Goal: Navigation & Orientation: Find specific page/section

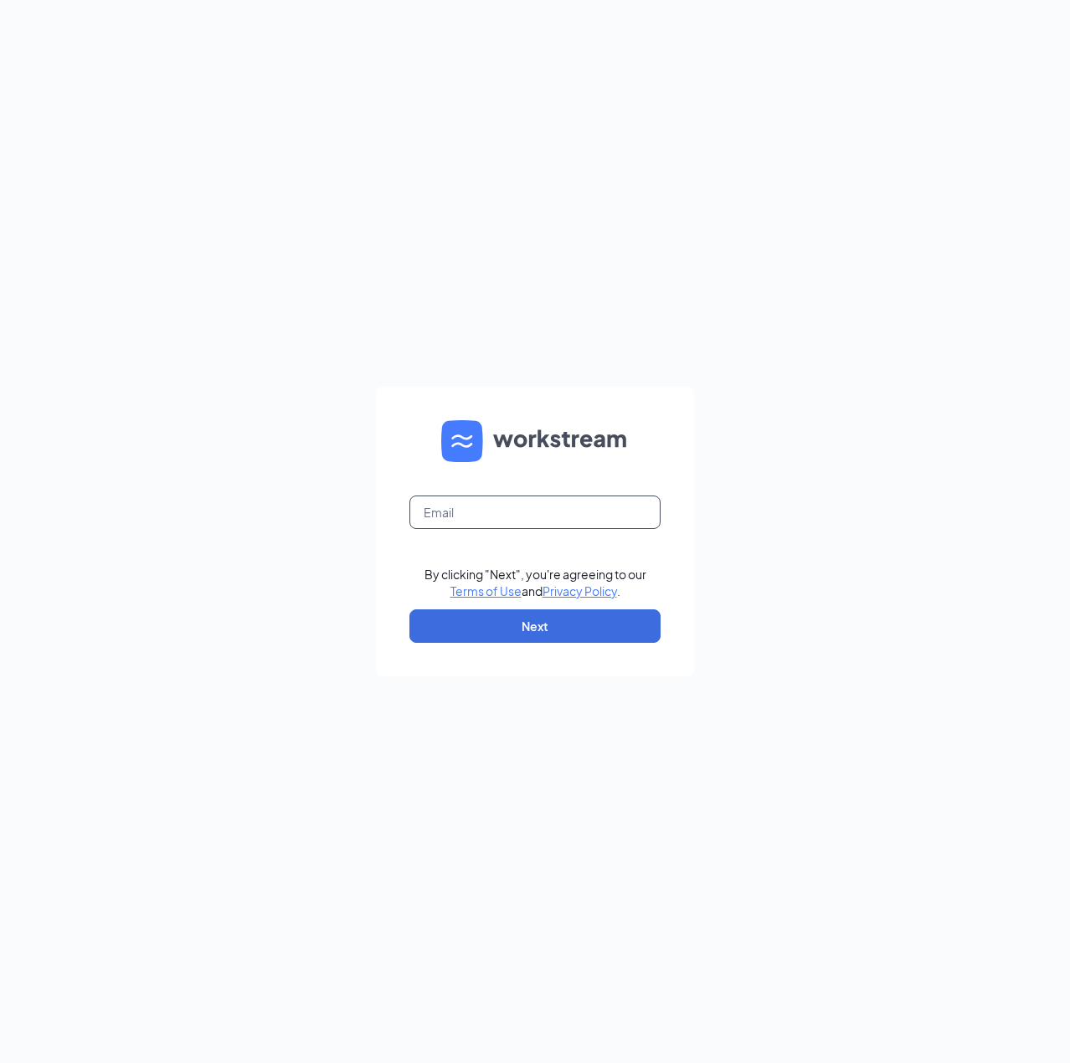
click at [586, 513] on input "text" at bounding box center [534, 512] width 251 height 33
type input "austin.abe@anotherbrokenegg.com"
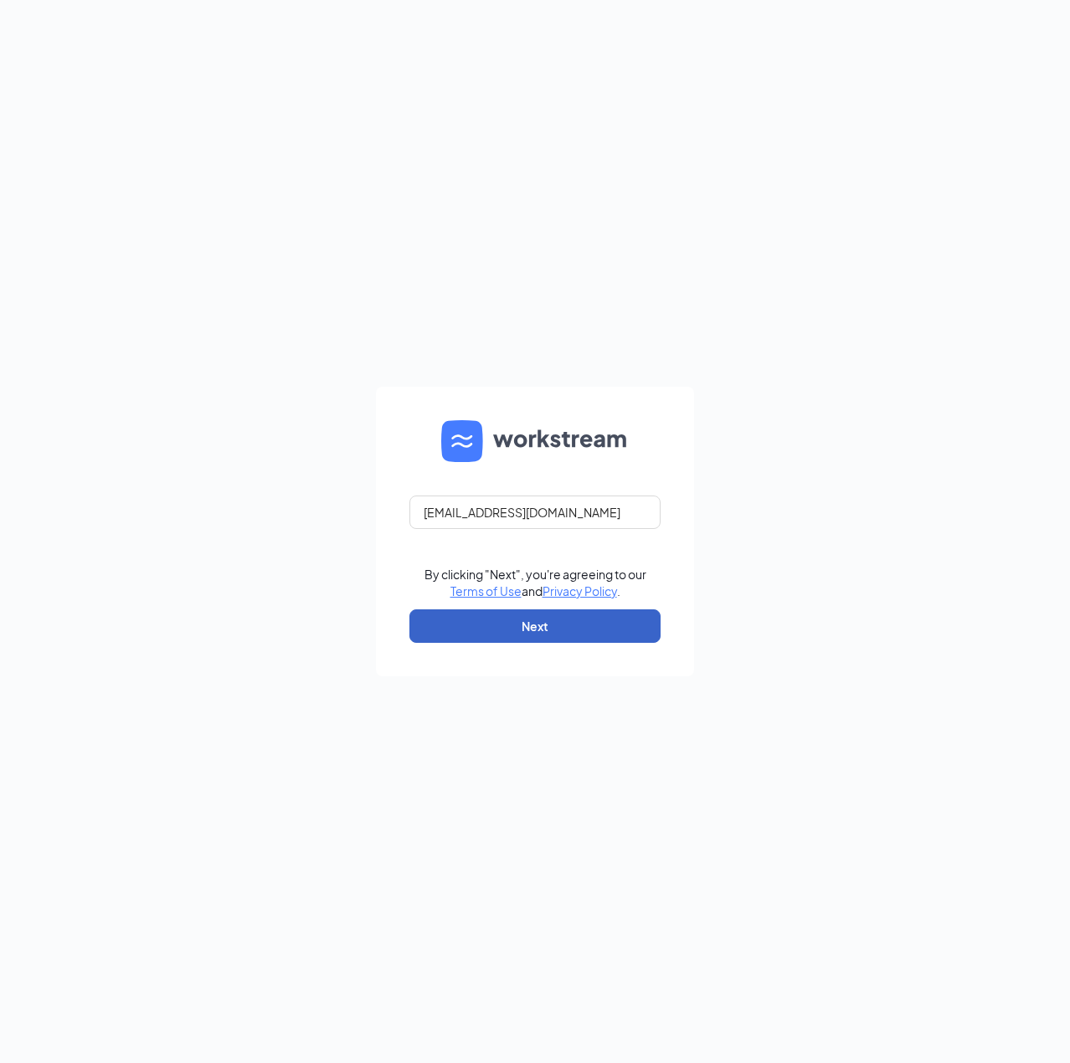
click at [574, 611] on button "Next" at bounding box center [534, 626] width 251 height 33
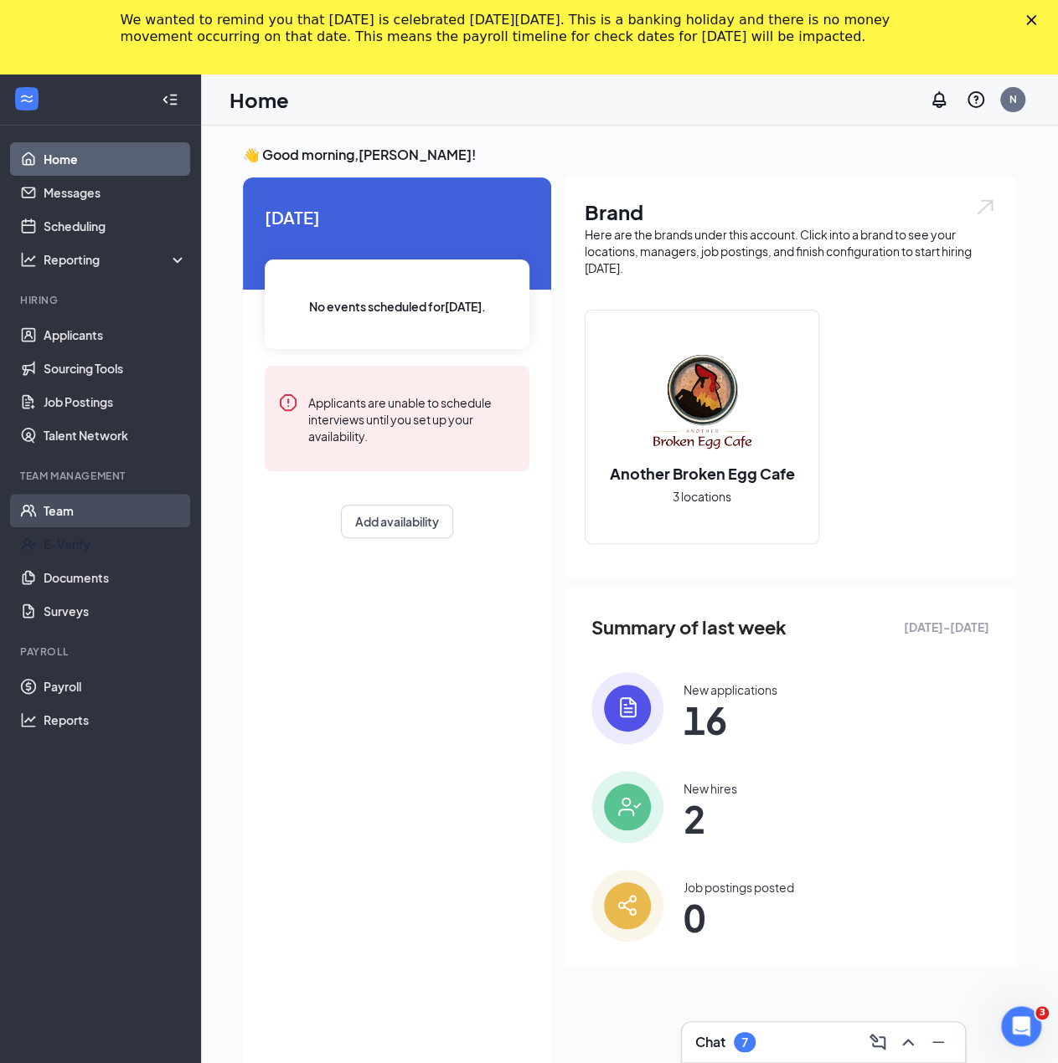
click at [60, 511] on link "Team" at bounding box center [115, 510] width 143 height 33
